Goal: Communication & Community: Answer question/provide support

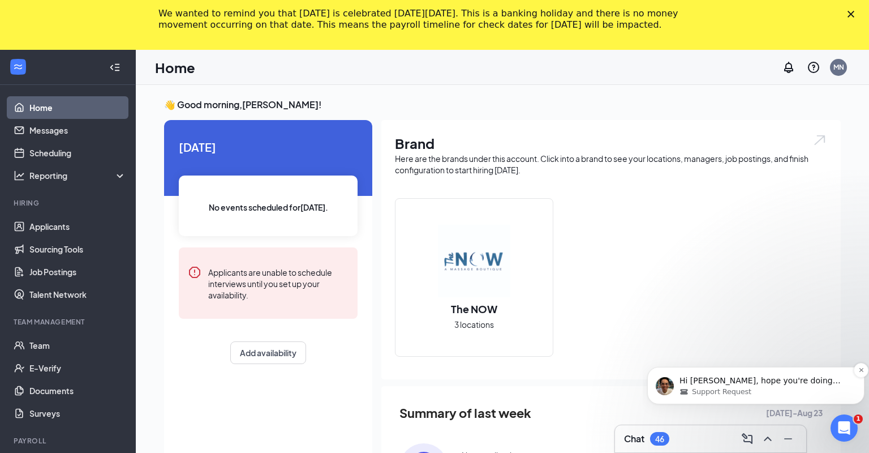
click at [790, 382] on p "Hi [PERSON_NAME], hope you're doing well. Yes, please do send her that link to …" at bounding box center [764, 380] width 171 height 11
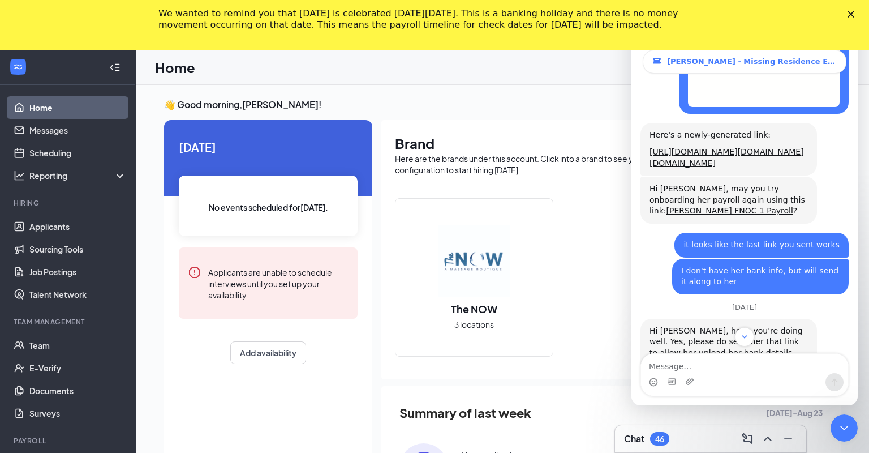
scroll to position [1876, 0]
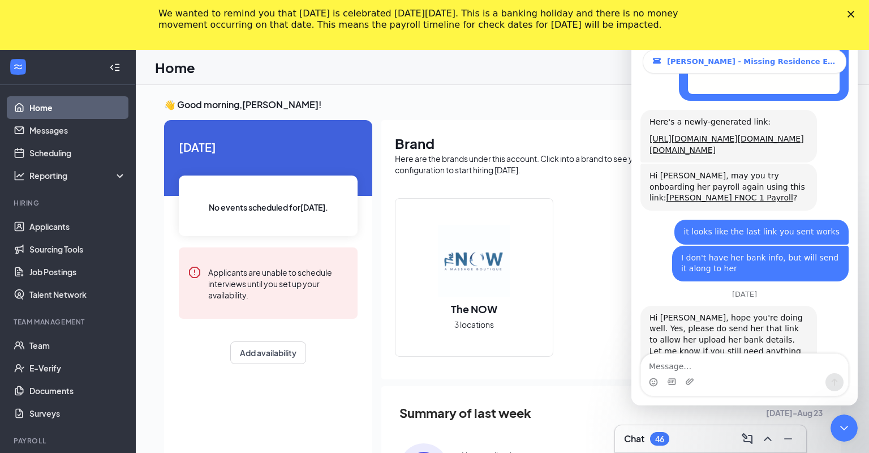
click at [739, 355] on textarea "Message…" at bounding box center [744, 363] width 207 height 19
click at [741, 367] on textarea "Message…" at bounding box center [744, 363] width 207 height 19
type textarea "Hi [PERSON_NAME] - here is the update from [PERSON_NAME]"
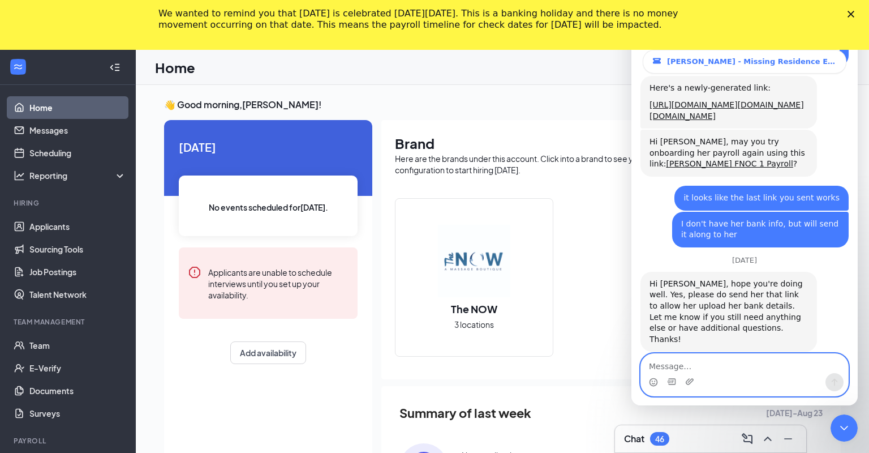
paste textarea "I was able to do the direct deposit section but then got a [MEDICAL_DATA] with …"
type textarea "I was able to do the direct deposit section but then got a [MEDICAL_DATA] with …"
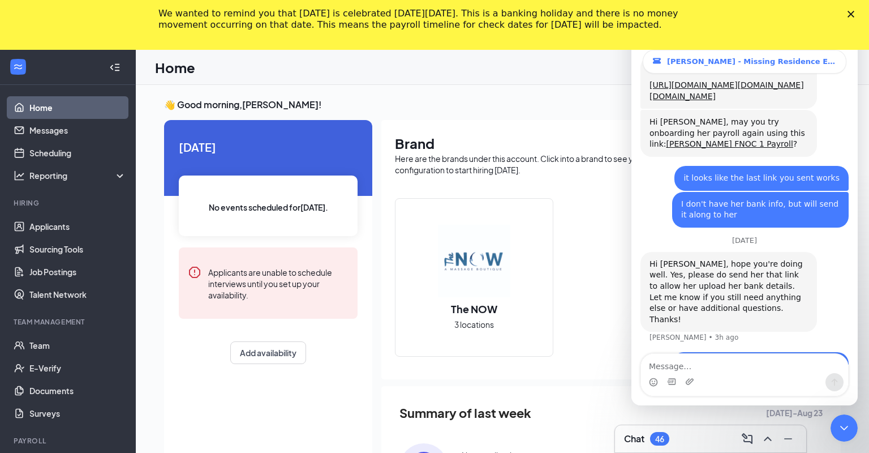
scroll to position [1969, 0]
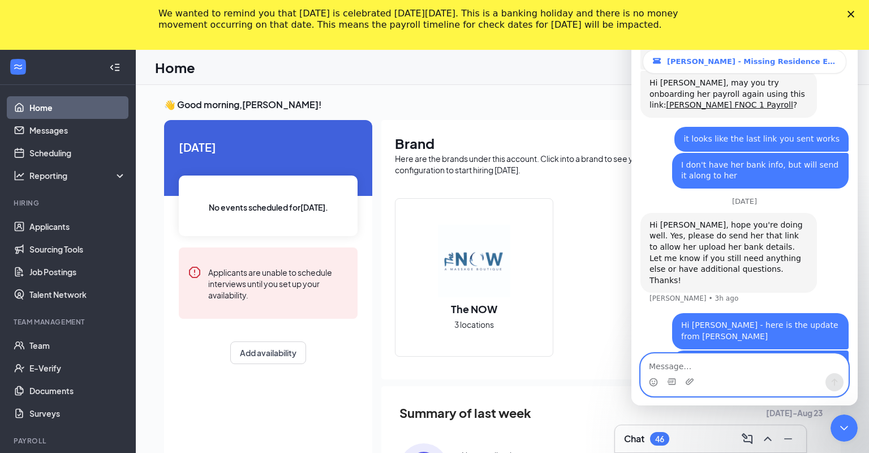
click at [695, 366] on textarea "Message…" at bounding box center [744, 363] width 207 height 19
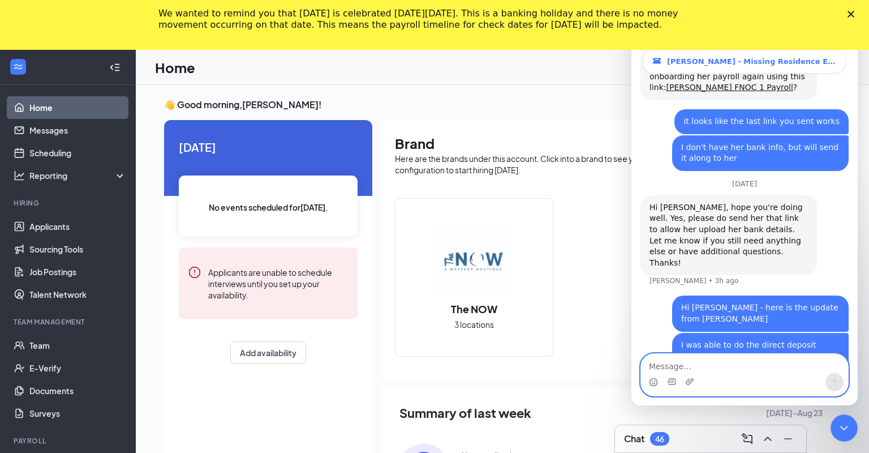
scroll to position [2025, 0]
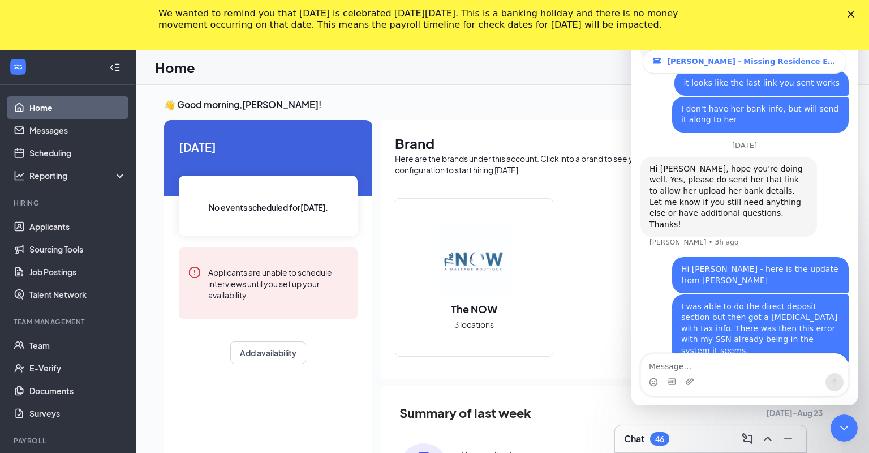
click at [630, 292] on div "The NOW 3 locations" at bounding box center [611, 281] width 432 height 167
click at [683, 368] on textarea "Message…" at bounding box center [744, 363] width 207 height 19
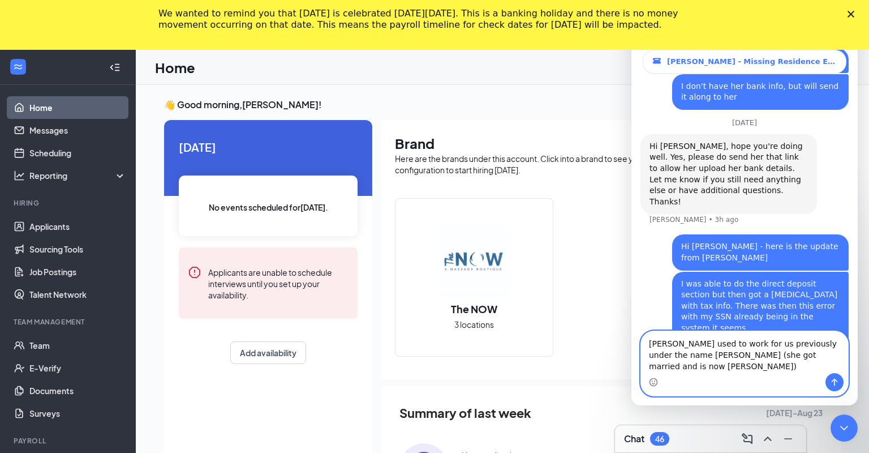
scroll to position [2048, 0]
type textarea "[PERSON_NAME] used to work for us previously under the name [PERSON_NAME] (she …"
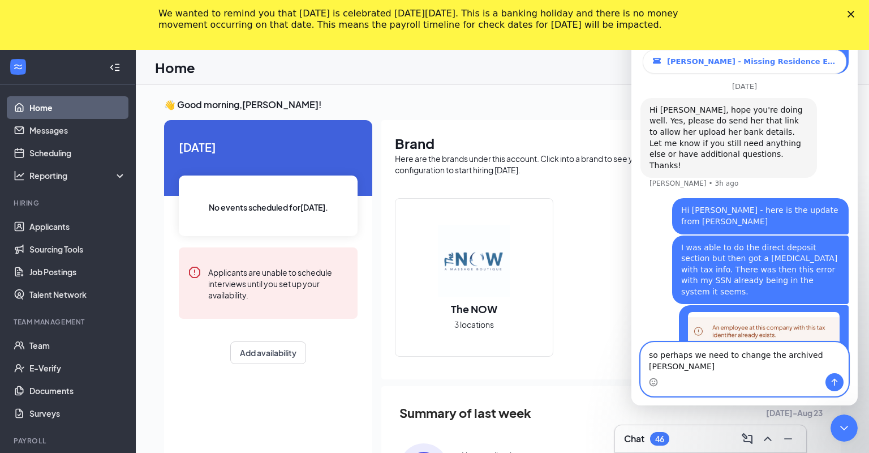
scroll to position [2085, 0]
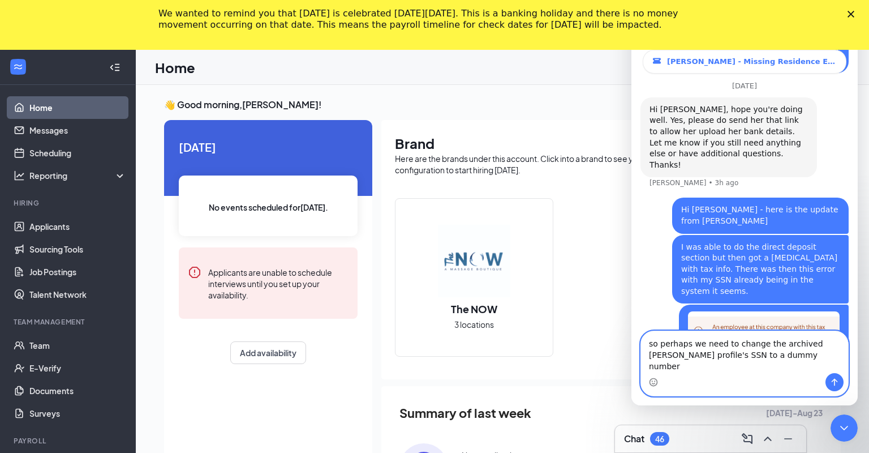
type textarea "so perhaps we need to change the archived [PERSON_NAME] profile's SSN to a dumm…"
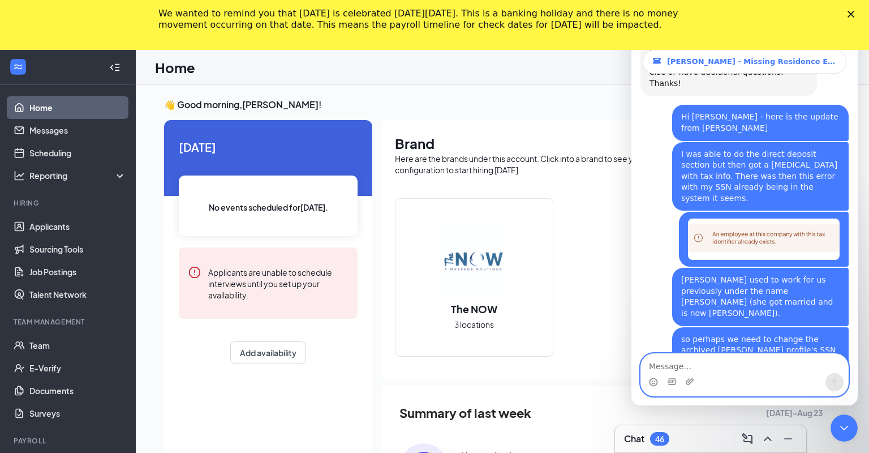
scroll to position [2166, 0]
type textarea "she is not onsite, so no"
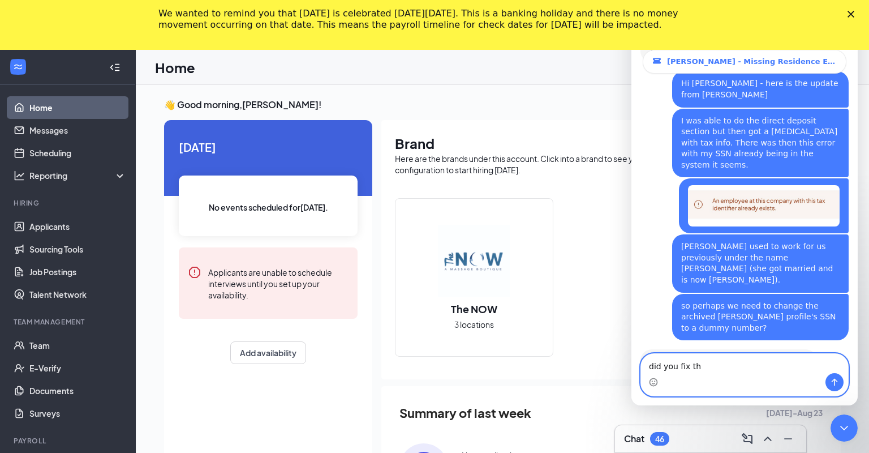
type textarea "i"
type textarea "I can email her if it should be fixed now"
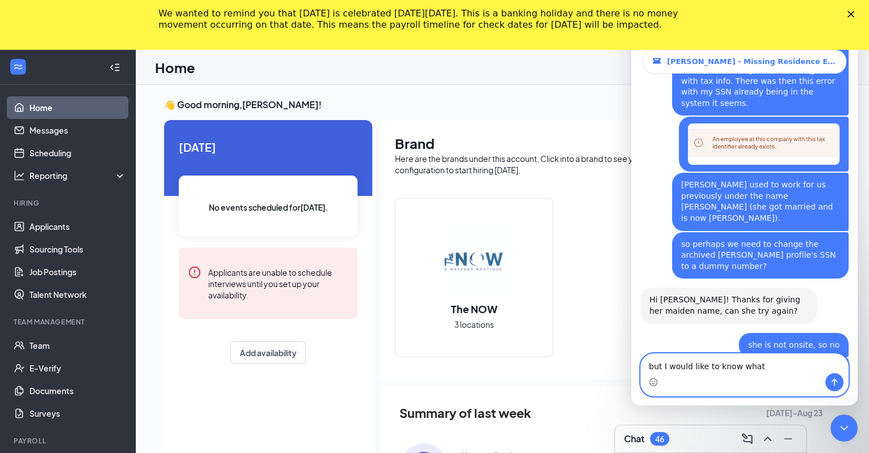
scroll to position [2259, 0]
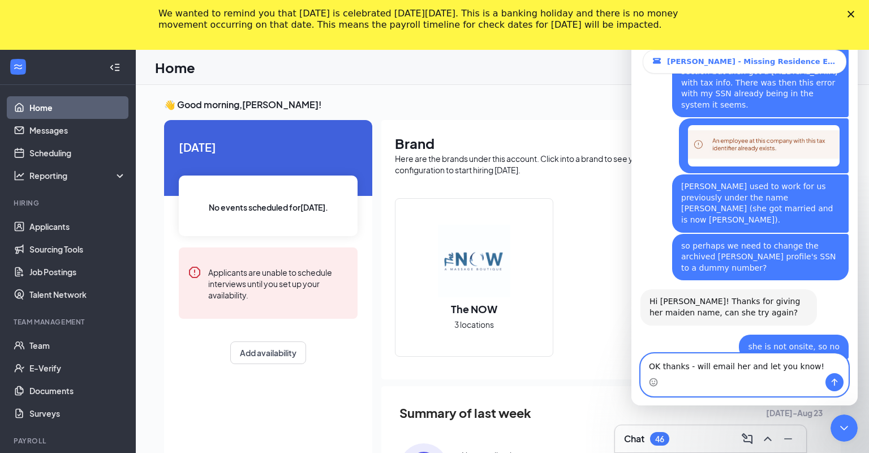
type textarea "OK thanks - will email her and let you know!"
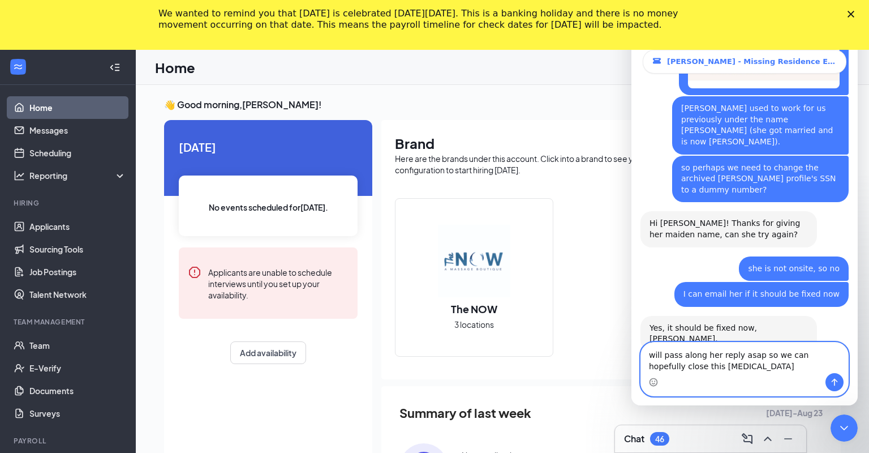
scroll to position [2338, 0]
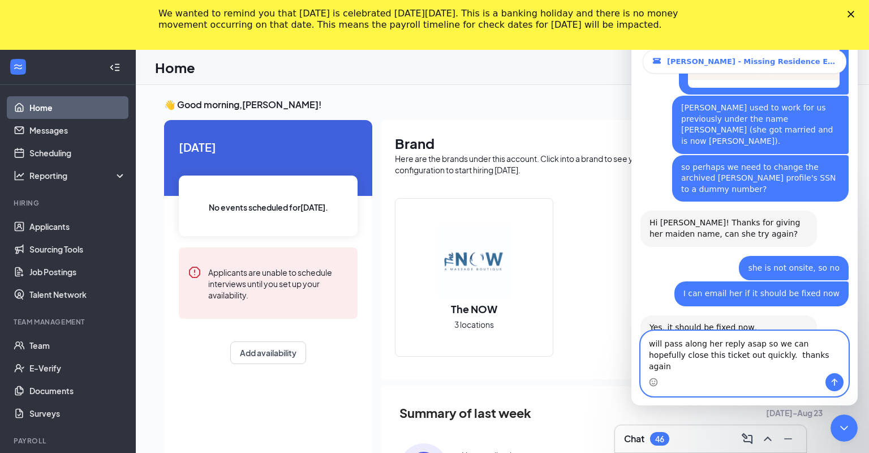
type textarea "will pass along her reply asap so we can hopefully close this ticket out quickl…"
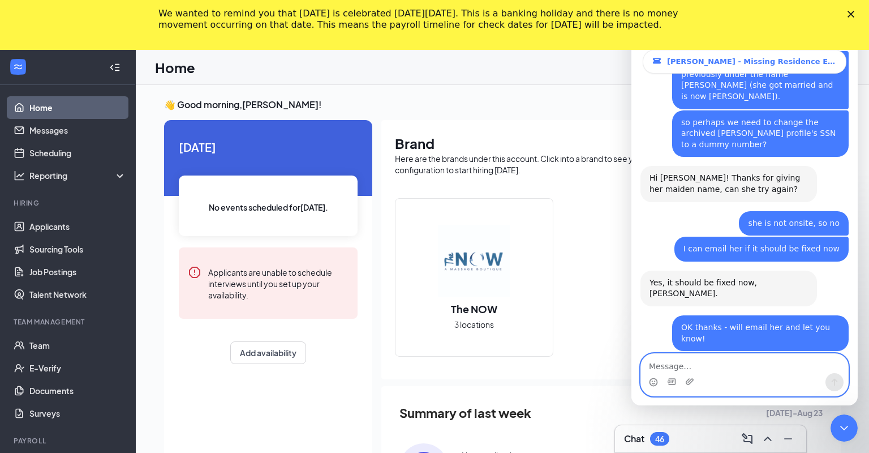
scroll to position [2416, 0]
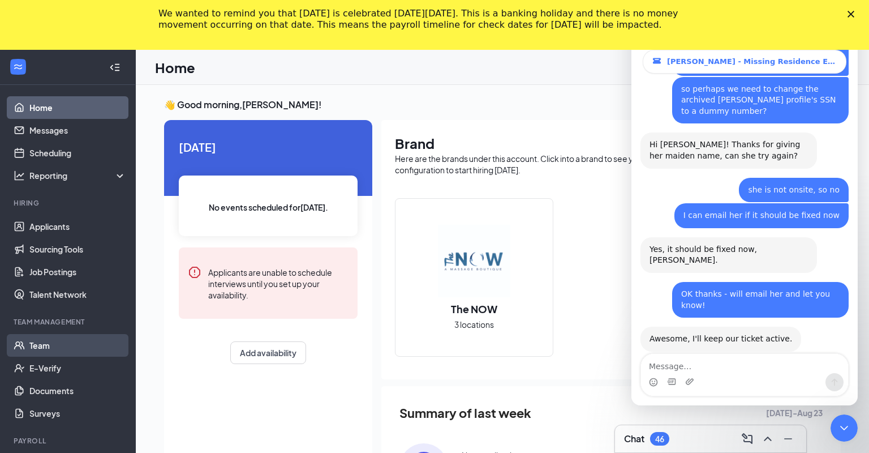
click at [47, 350] on link "Team" at bounding box center [77, 345] width 97 height 23
